Goal: Share content

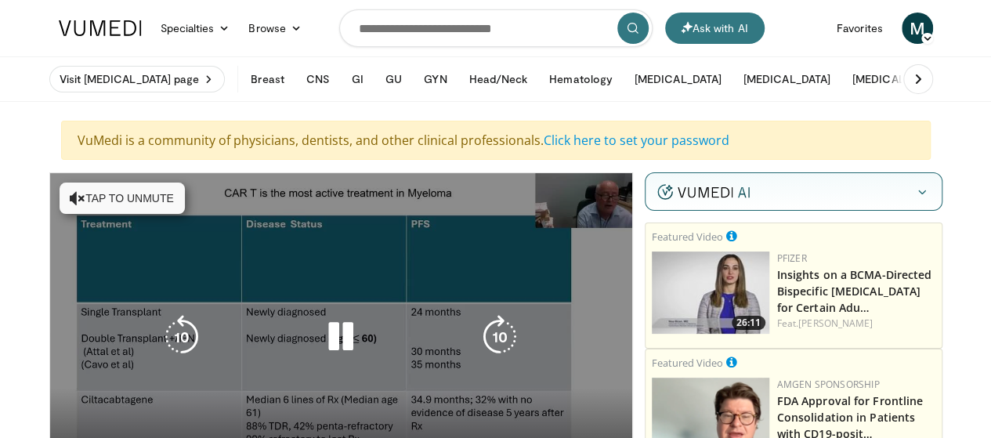
click at [324, 347] on icon "Video Player" at bounding box center [341, 337] width 44 height 44
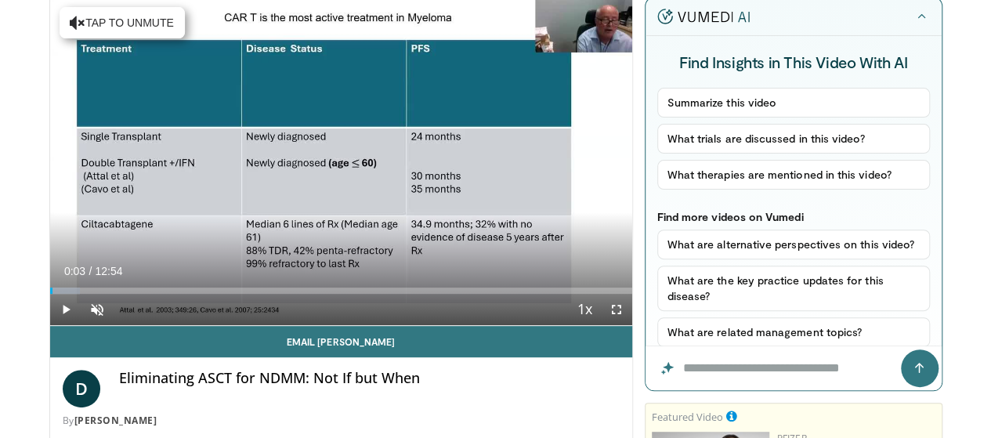
scroll to position [171, 0]
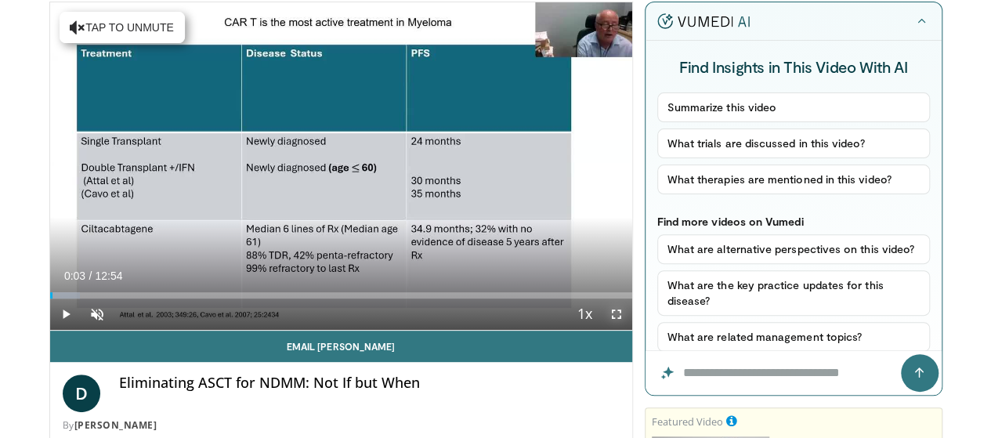
click at [626, 330] on span "Video Player" at bounding box center [616, 313] width 31 height 31
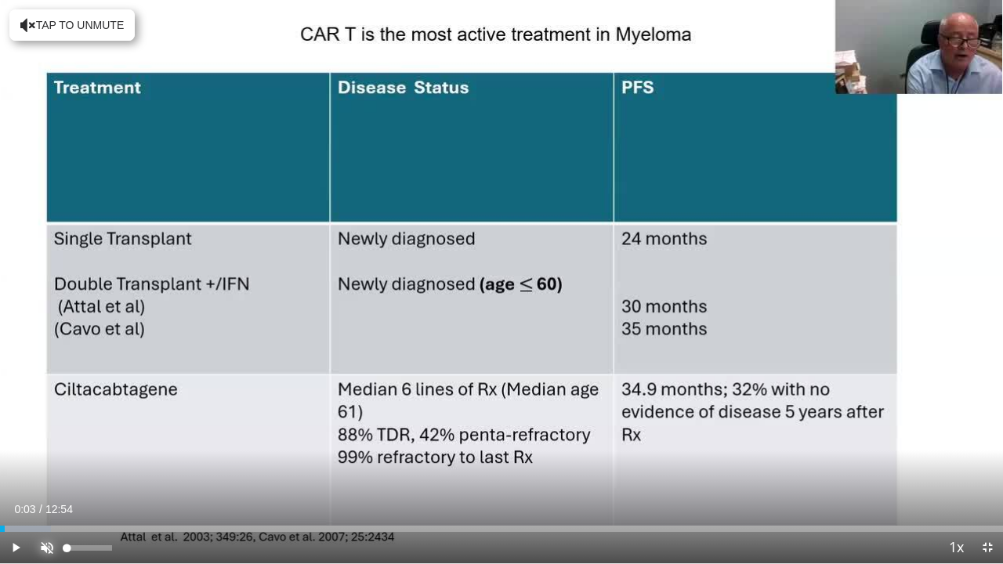
click at [43, 437] on span "Video Player" at bounding box center [46, 547] width 31 height 31
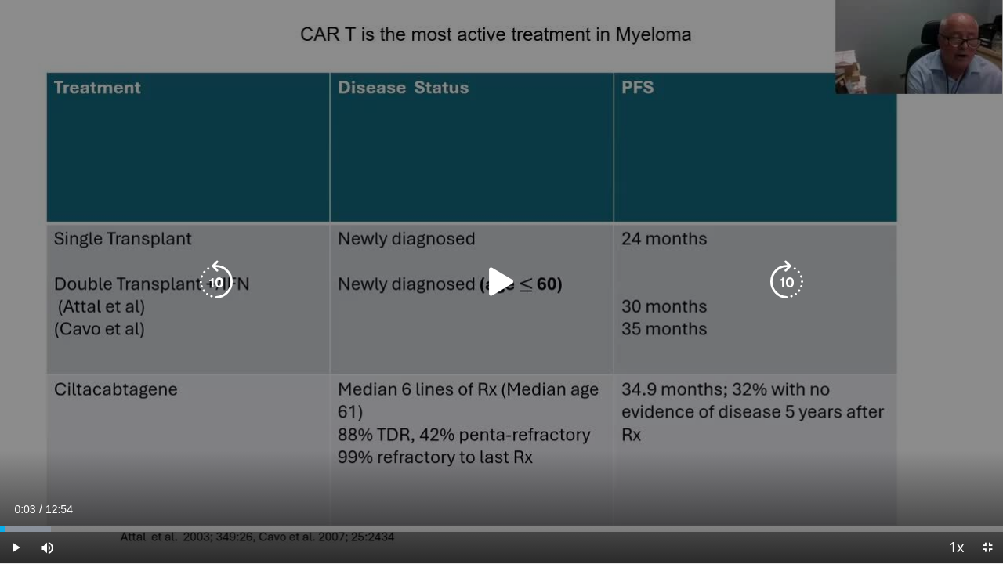
click at [497, 280] on icon "Video Player" at bounding box center [501, 282] width 44 height 44
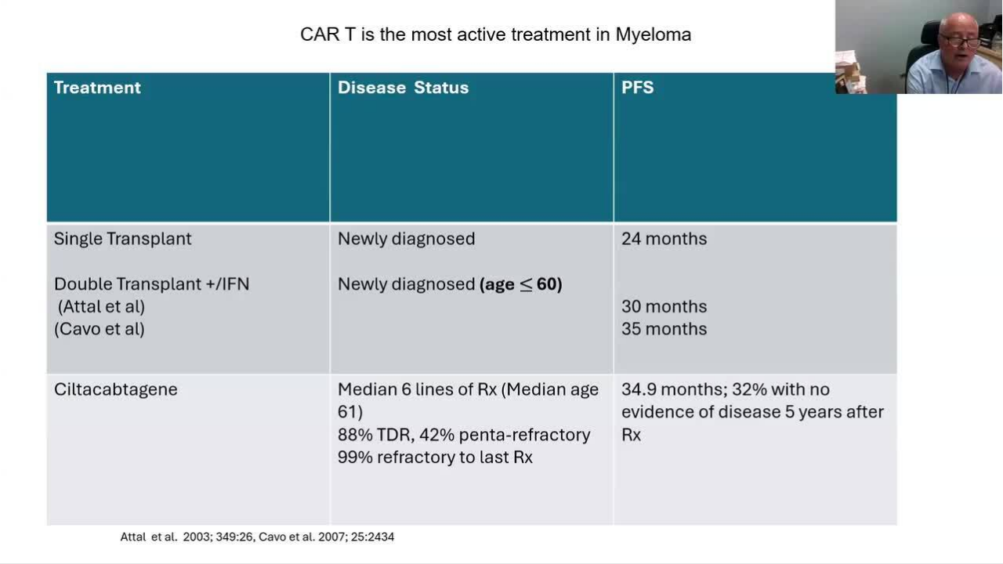
click at [156, 437] on div "10 seconds Tap to unmute" at bounding box center [501, 281] width 1003 height 563
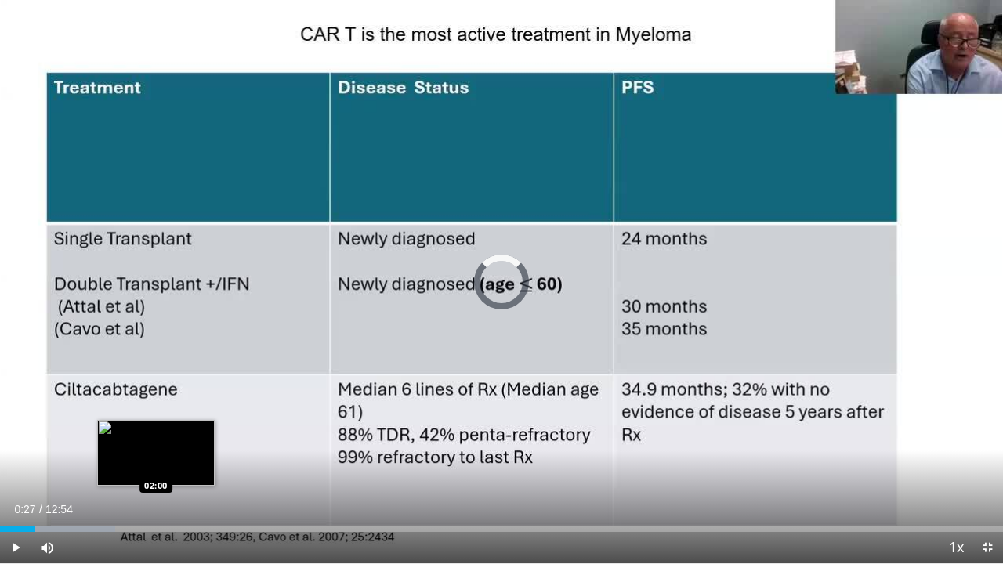
click at [156, 437] on div "Loaded : 11.51% 00:27 02:00" at bounding box center [501, 529] width 1003 height 6
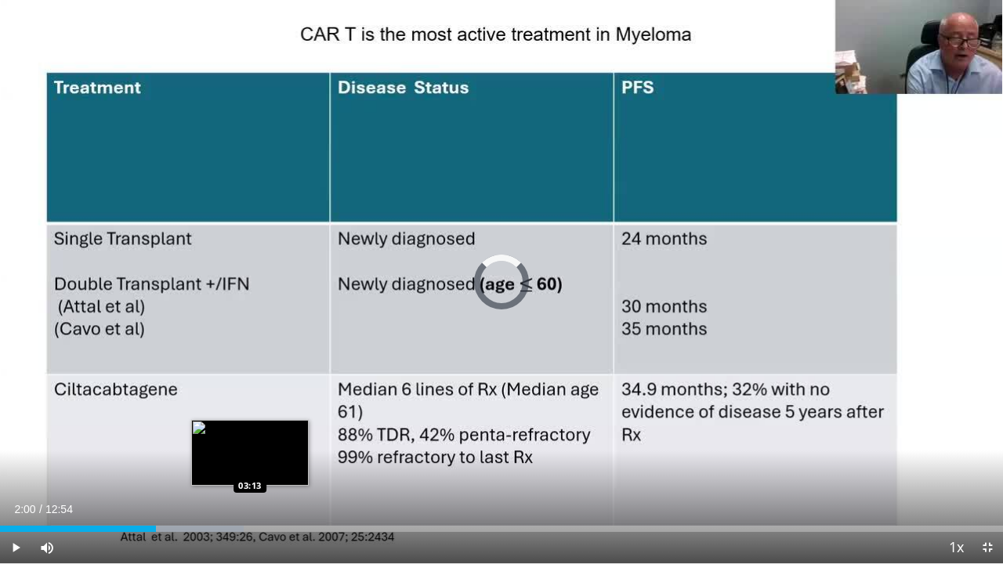
click at [249, 437] on div "Loaded : 24.32% 02:00 03:13" at bounding box center [501, 524] width 1003 height 15
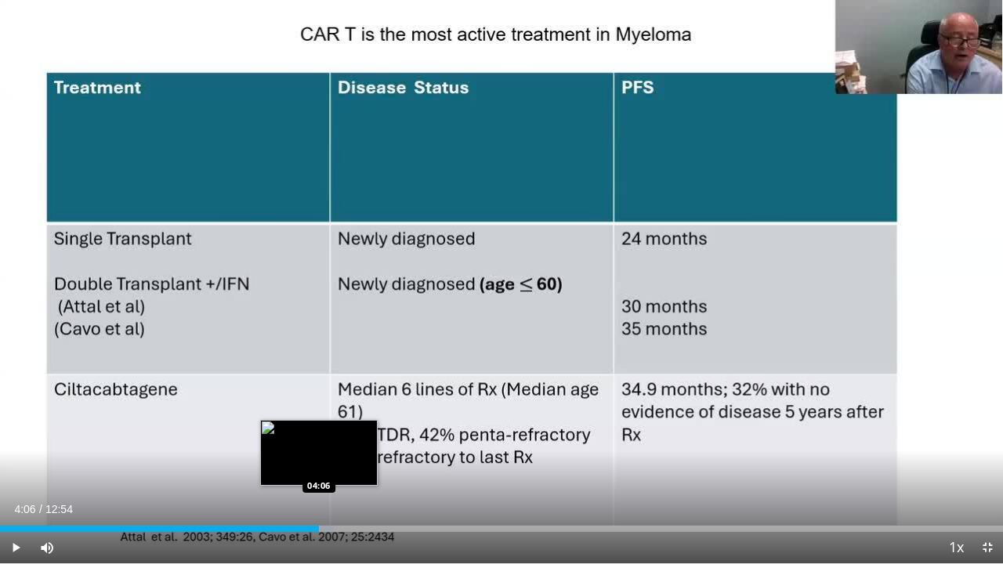
click at [318, 437] on div "Loaded : 33.28% 04:06 04:06" at bounding box center [501, 529] width 1003 height 6
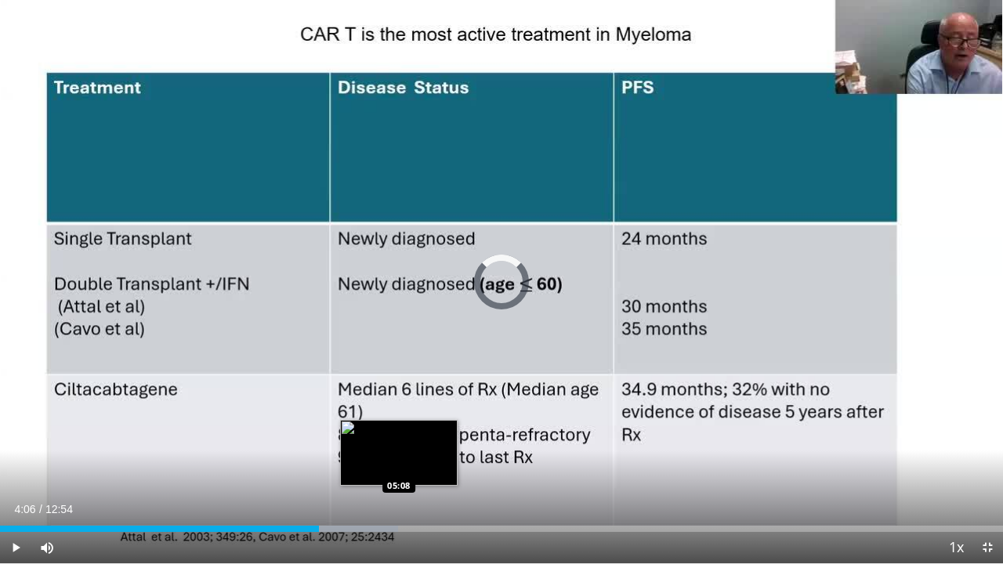
click at [399, 437] on div "Loaded : 39.69% 04:06 05:08" at bounding box center [501, 524] width 1003 height 15
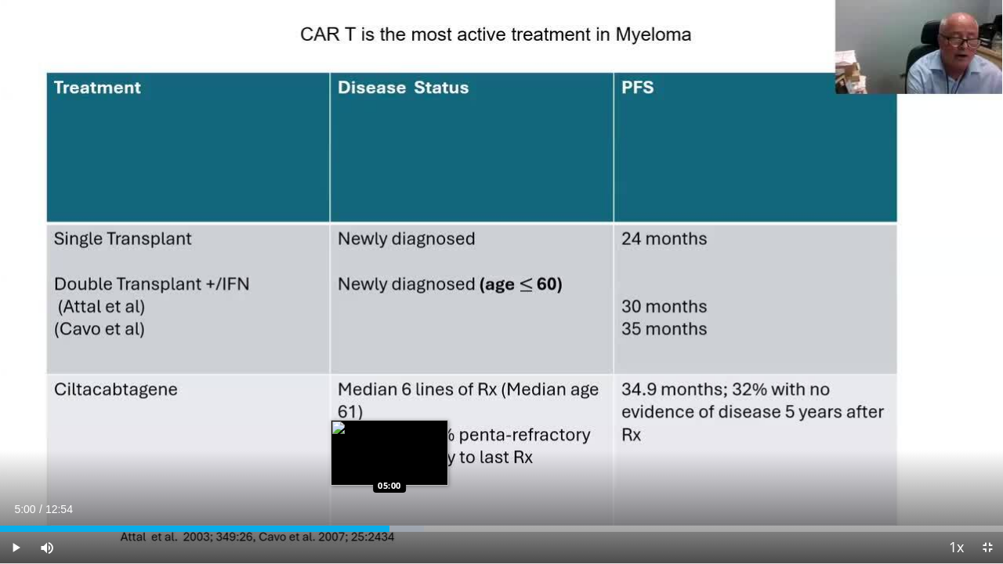
click at [389, 437] on div "Loaded : 42.25% 05:00 05:00" at bounding box center [501, 529] width 1003 height 6
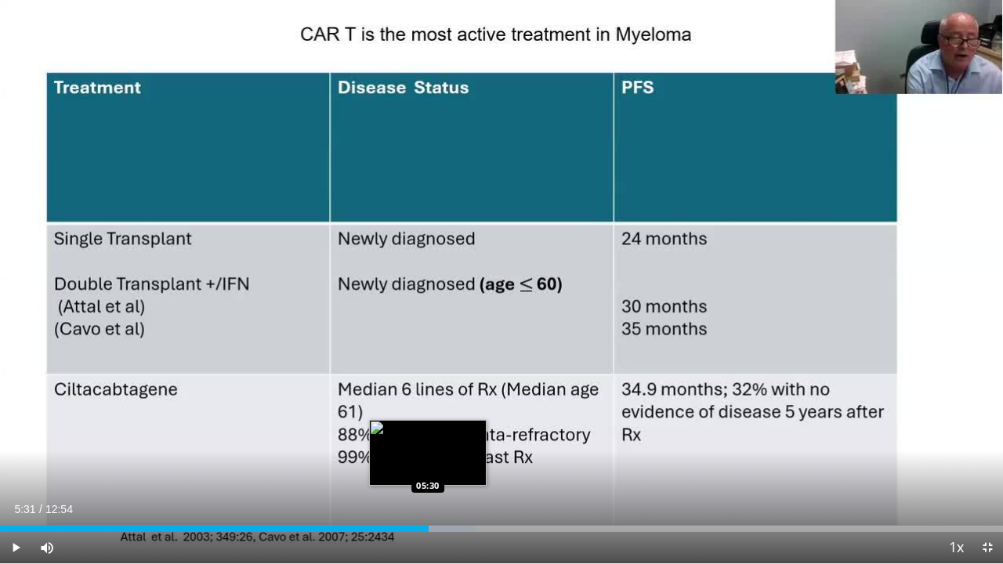
click at [428, 437] on div "Loaded : 47.37% 05:31 05:30" at bounding box center [501, 529] width 1003 height 6
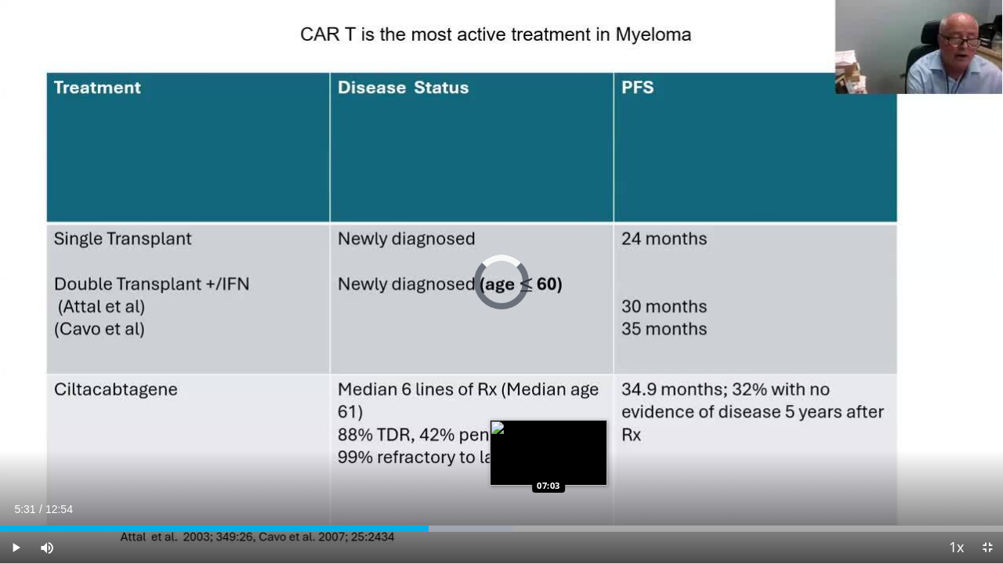
click at [549, 437] on div "Loaded : 51.21% 05:31 07:03" at bounding box center [501, 524] width 1003 height 15
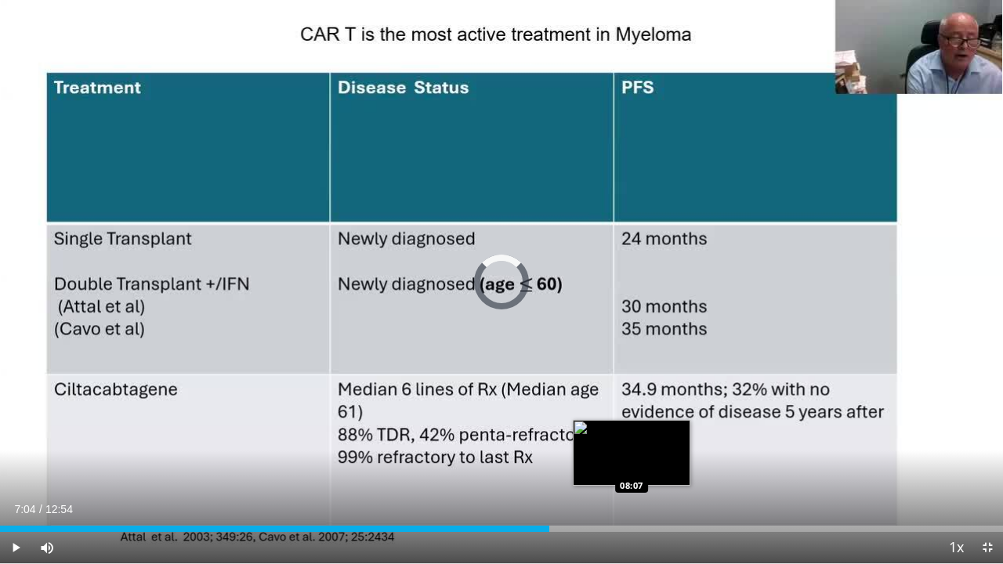
click at [631, 437] on div "Loaded : 0.00% 07:04 08:07" at bounding box center [501, 524] width 1003 height 15
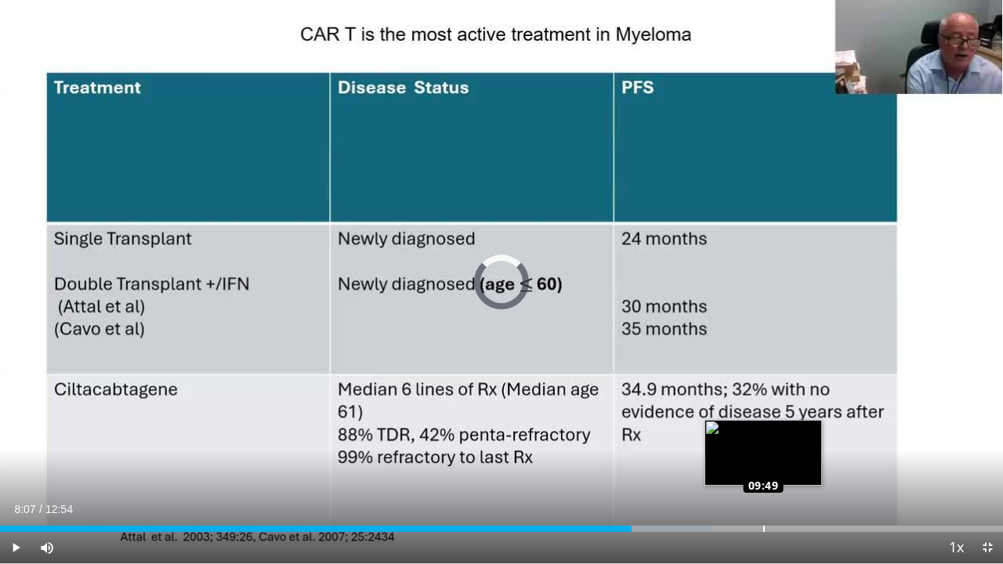
click at [763, 437] on div "Loaded : 71.00% 09:49 09:49" at bounding box center [501, 524] width 1003 height 15
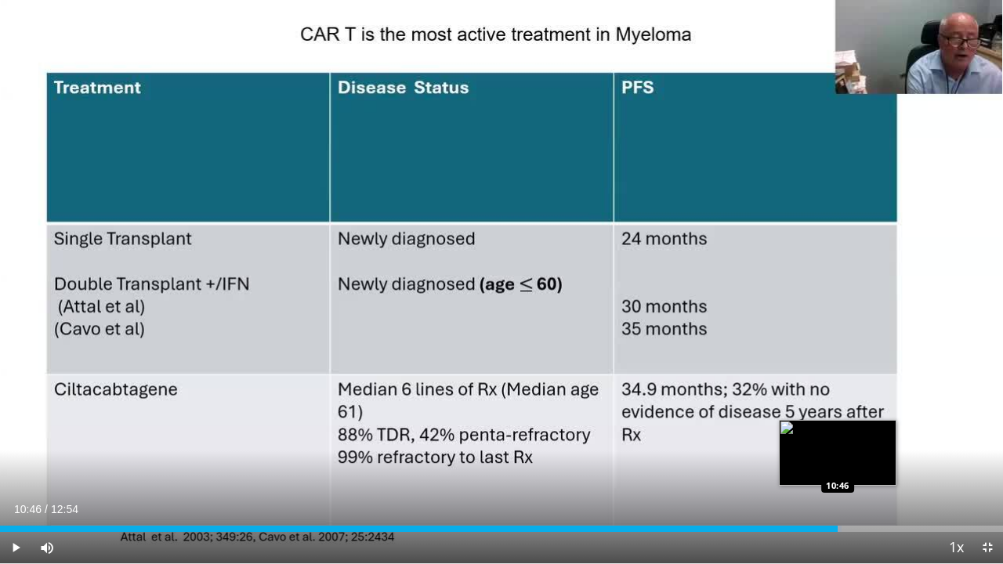
click at [837, 437] on div "Progress Bar" at bounding box center [800, 529] width 84 height 6
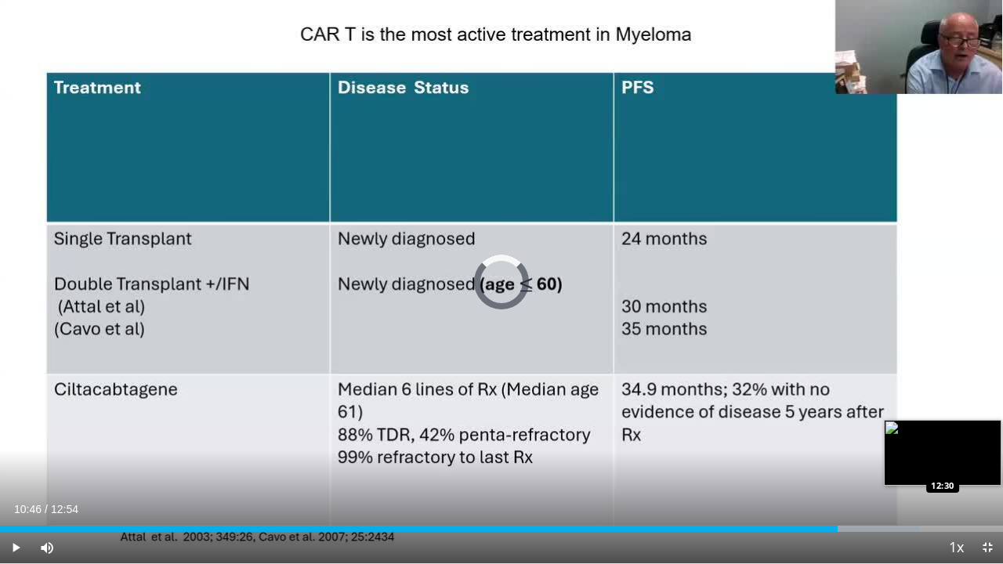
click at [971, 437] on div "Loaded : 91.65% 10:46 12:30" at bounding box center [501, 529] width 1003 height 6
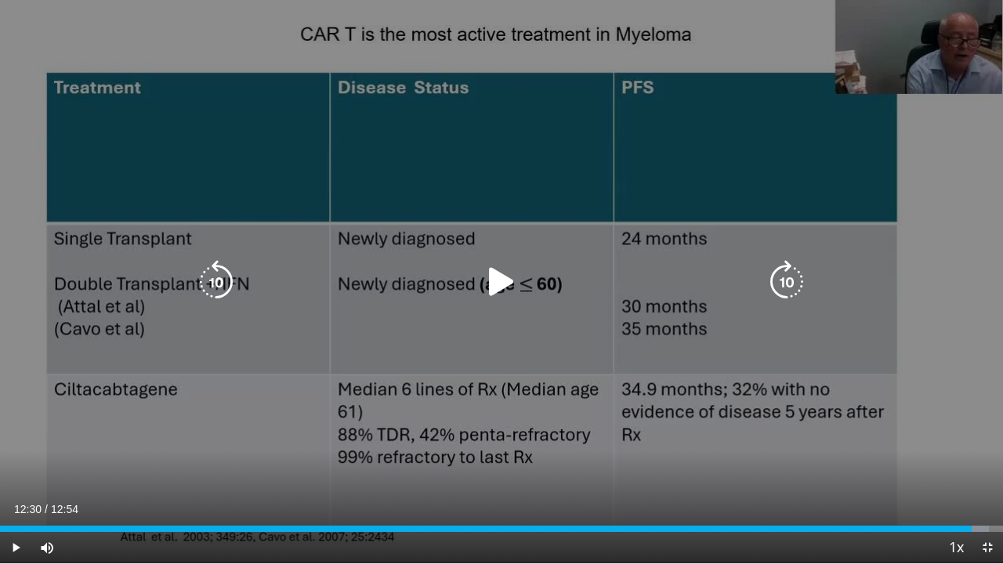
click at [501, 273] on icon "Video Player" at bounding box center [501, 282] width 44 height 44
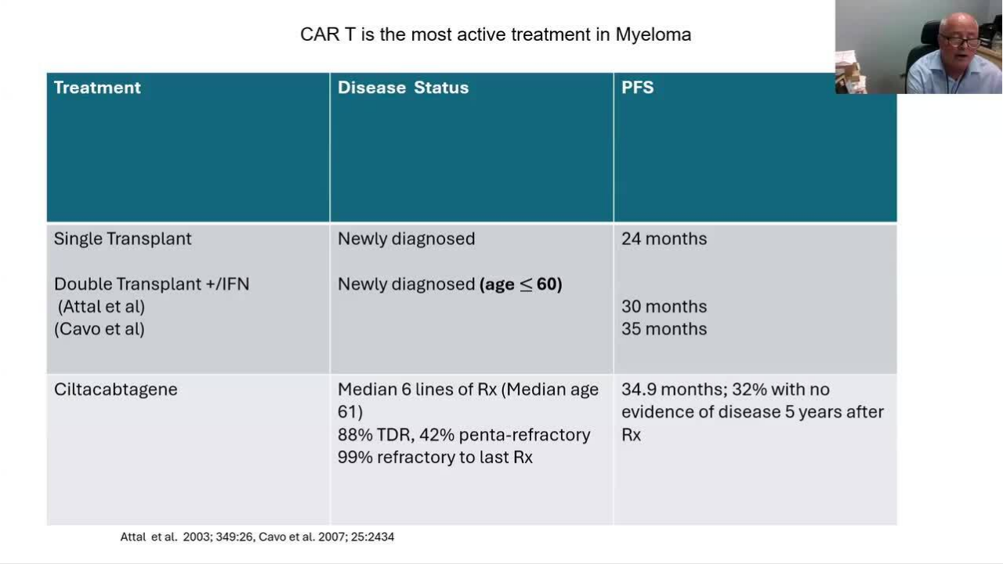
click at [103, 437] on div "10 seconds Tap to unmute" at bounding box center [501, 281] width 1003 height 563
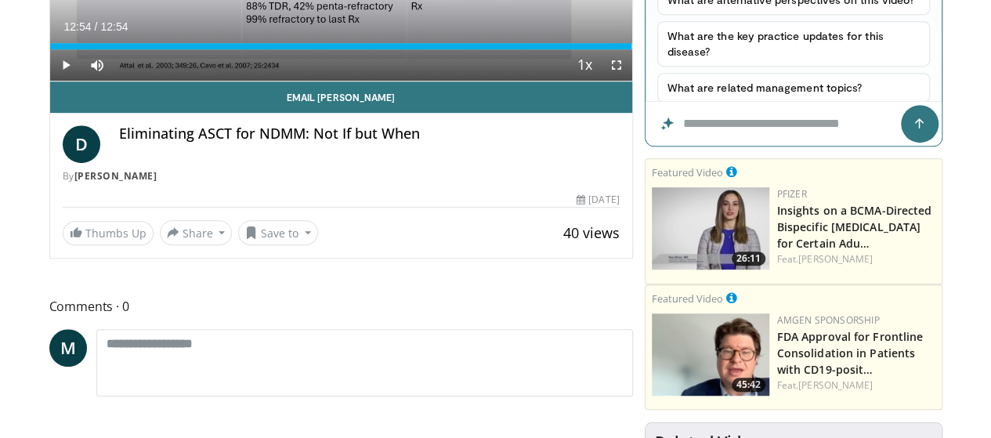
scroll to position [449, 0]
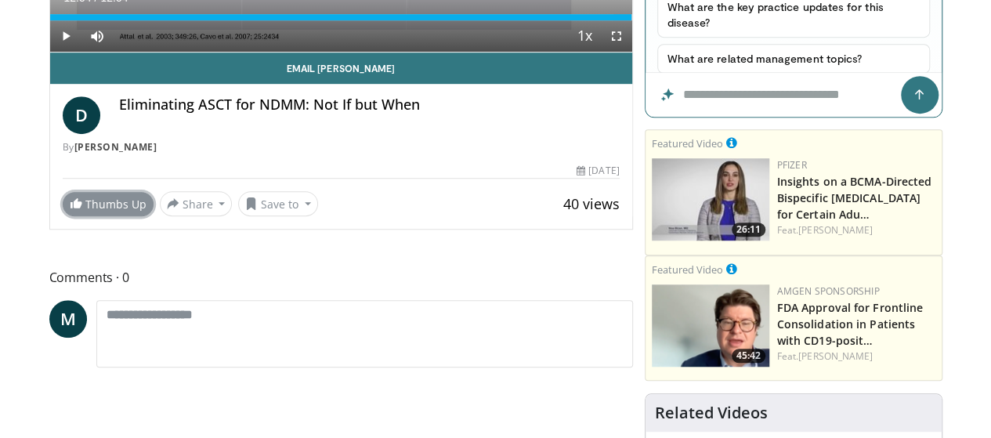
click at [75, 216] on link "Thumbs Up" at bounding box center [108, 204] width 91 height 24
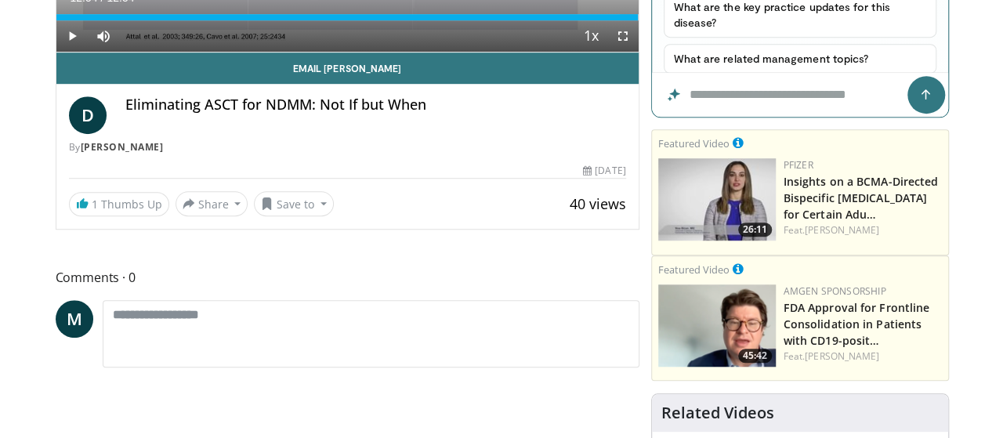
scroll to position [443, 0]
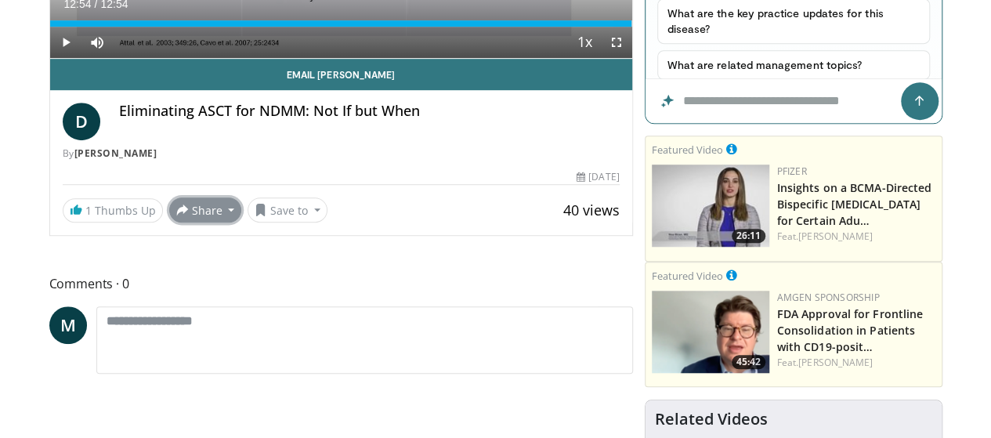
click at [175, 222] on button "Share" at bounding box center [205, 209] width 73 height 25
click at [182, 253] on span "E-mail" at bounding box center [204, 244] width 45 height 17
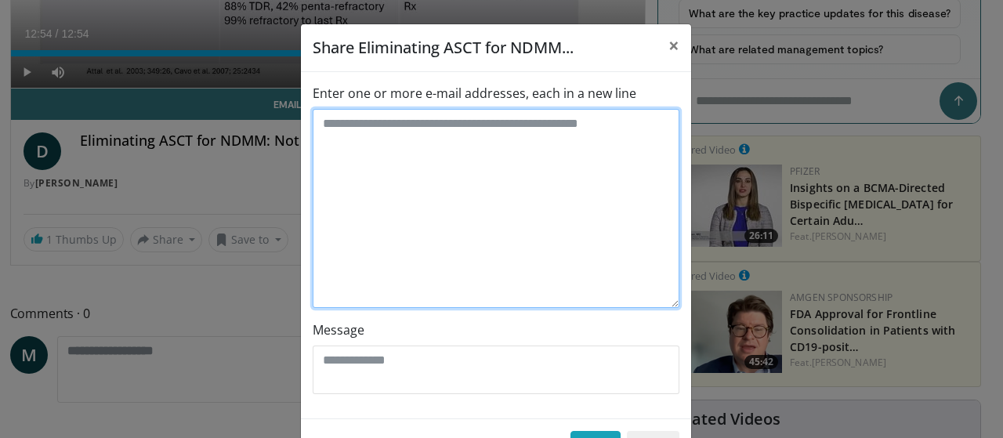
click at [345, 143] on textarea "Enter one or more e-mail addresses, each in a new line" at bounding box center [496, 208] width 367 height 199
click at [317, 127] on textarea "******" at bounding box center [496, 208] width 367 height 199
type textarea "**********"
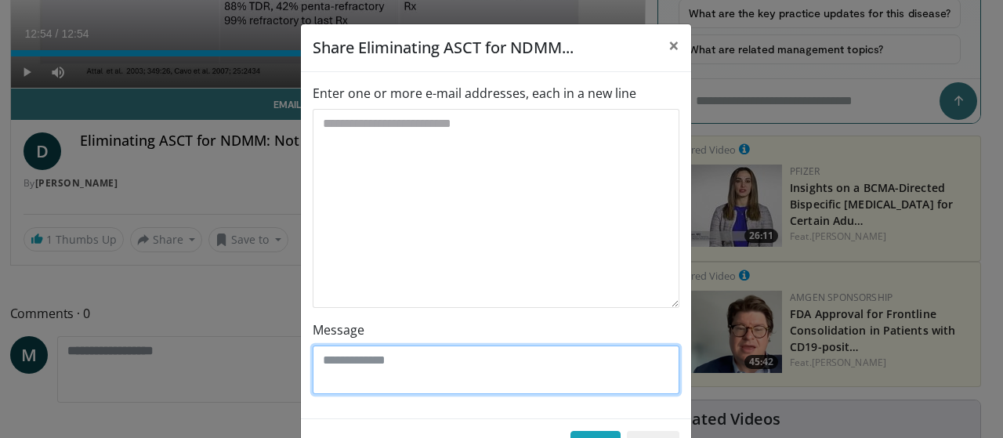
click at [373, 367] on textarea "Message" at bounding box center [496, 369] width 367 height 49
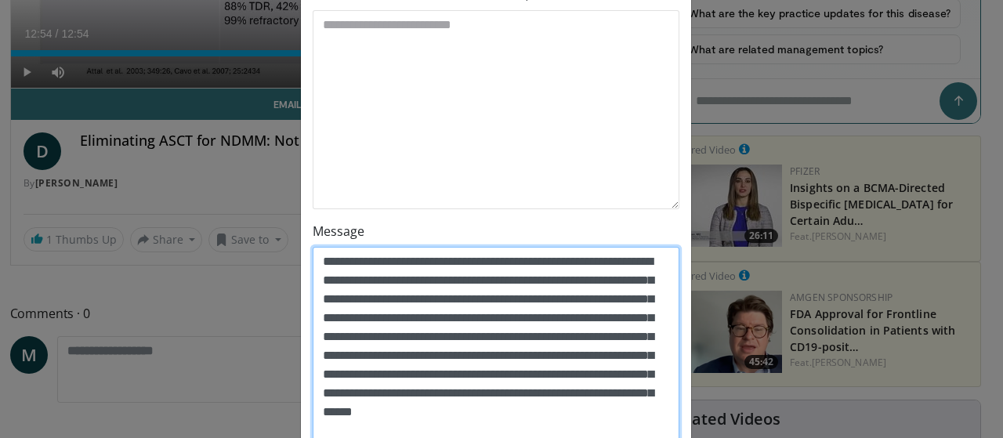
scroll to position [118, 0]
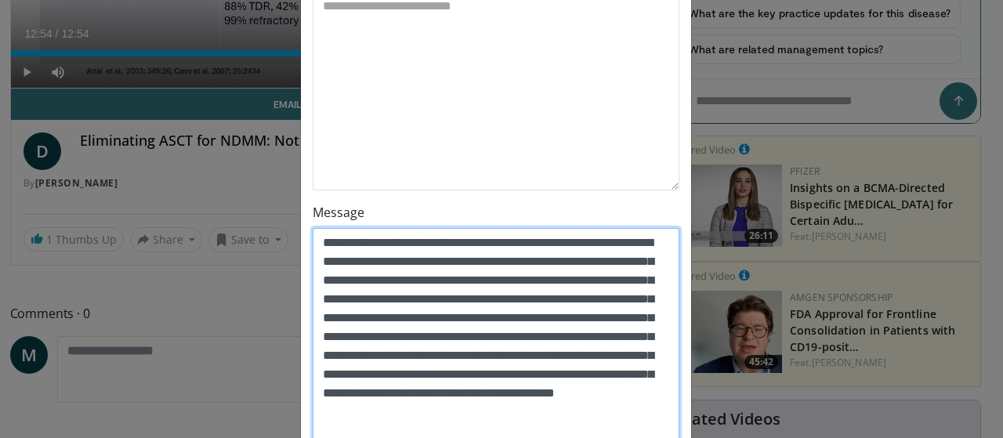
type textarea "**********"
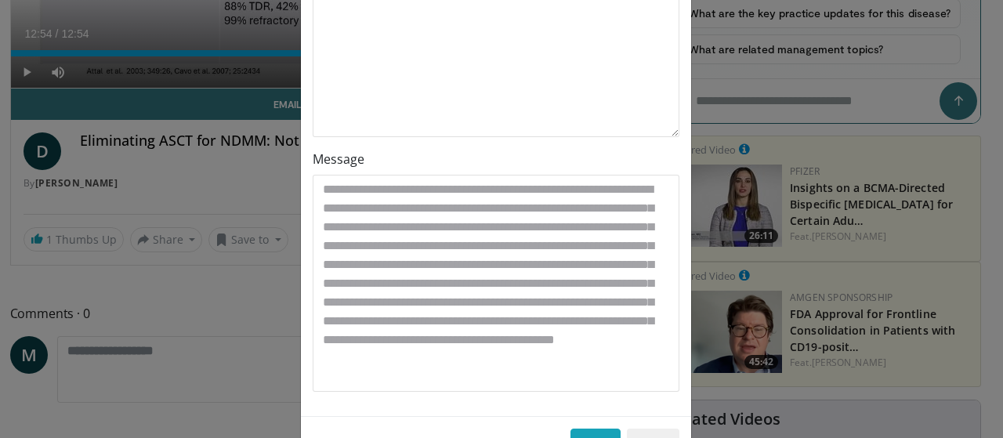
scroll to position [225, 0]
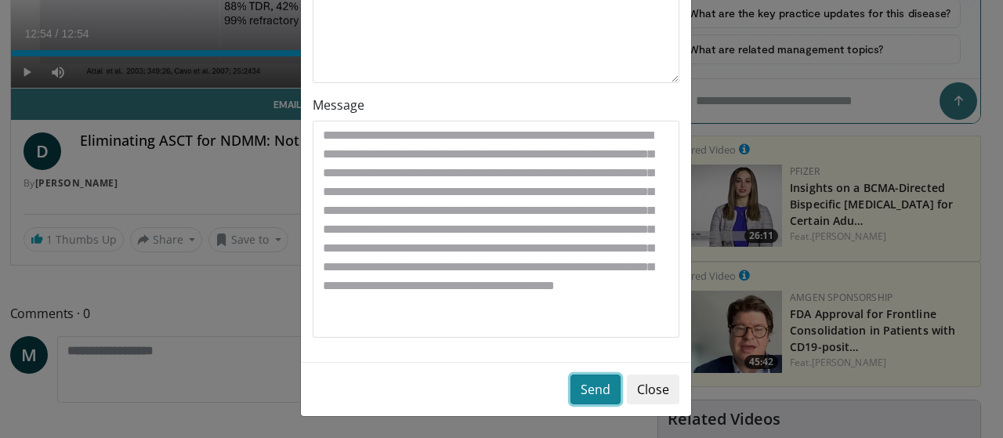
click at [589, 392] on button "Send" at bounding box center [595, 389] width 50 height 30
